Goal: Register for event/course

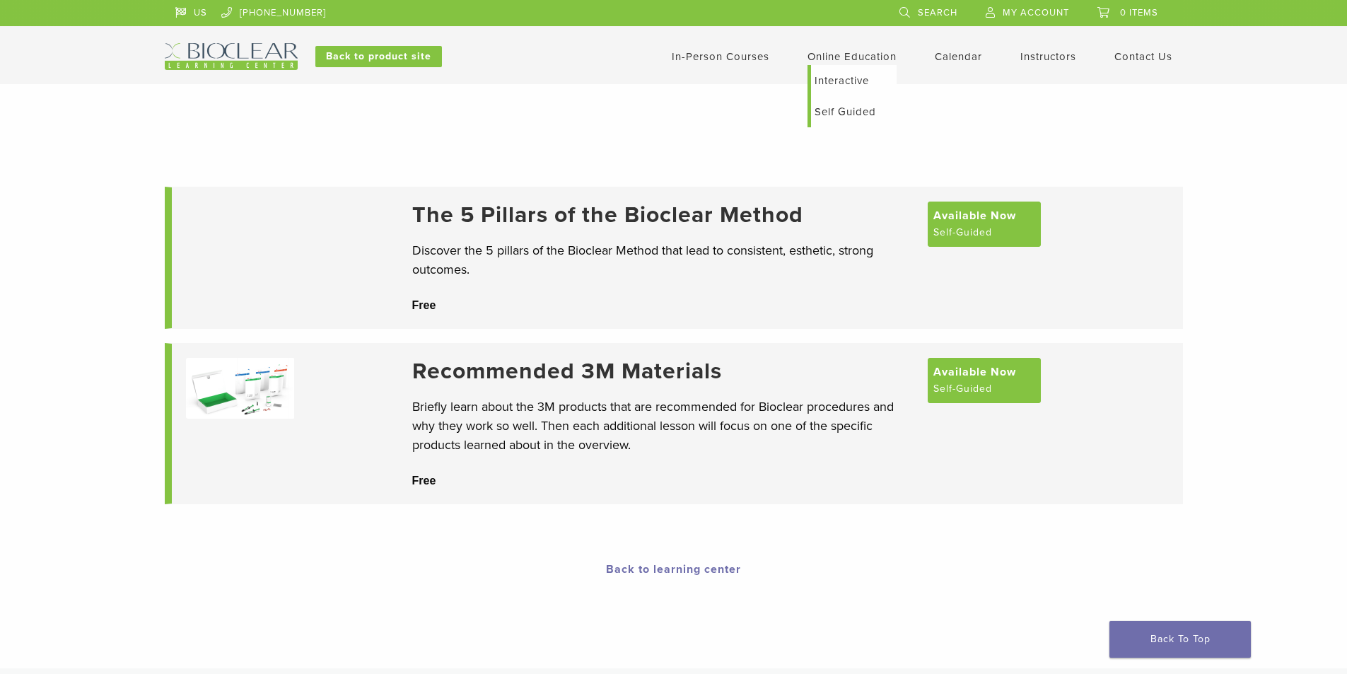
click at [840, 77] on link "Interactive" at bounding box center [854, 80] width 86 height 31
click at [962, 379] on span "Available Now" at bounding box center [974, 370] width 83 height 17
